Goal: Information Seeking & Learning: Learn about a topic

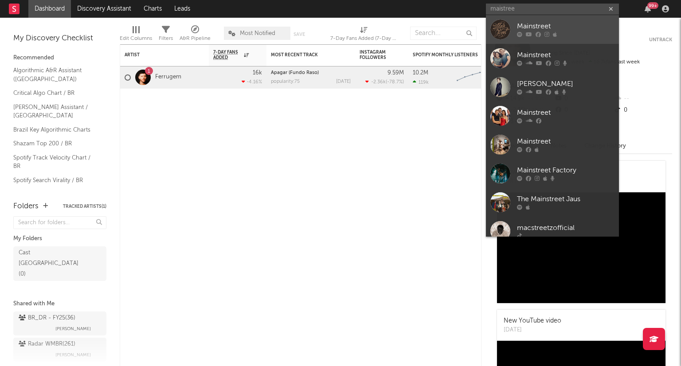
type input "maistree"
click at [544, 36] on icon at bounding box center [546, 34] width 5 height 5
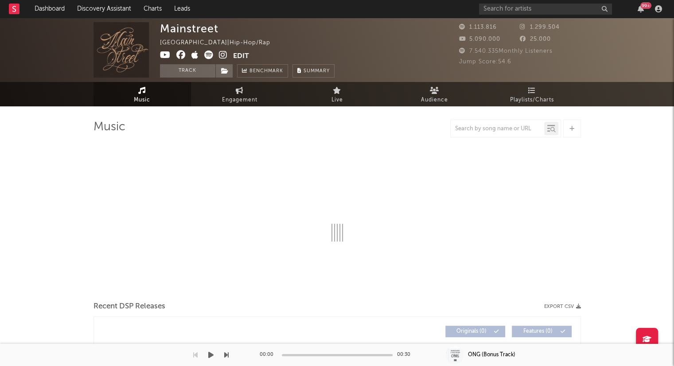
select select "6m"
